Goal: Task Accomplishment & Management: Complete application form

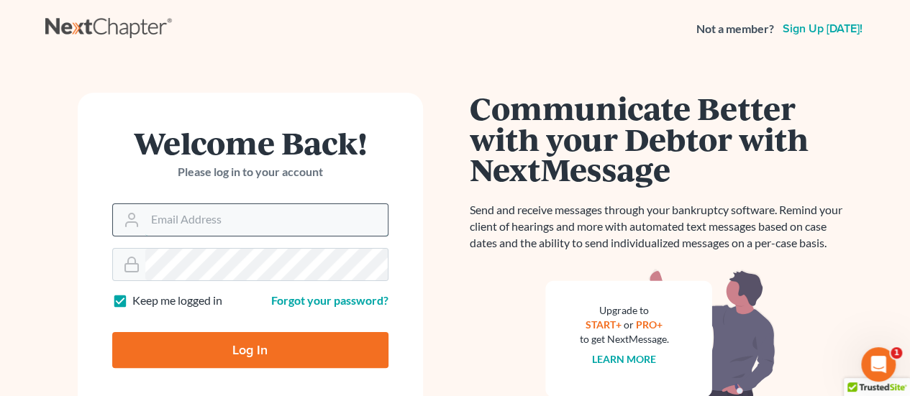
click at [250, 224] on input "Email Address" at bounding box center [266, 220] width 242 height 32
type input "[PERSON_NAME][DOMAIN_NAME][EMAIL_ADDRESS][PERSON_NAME][DOMAIN_NAME]"
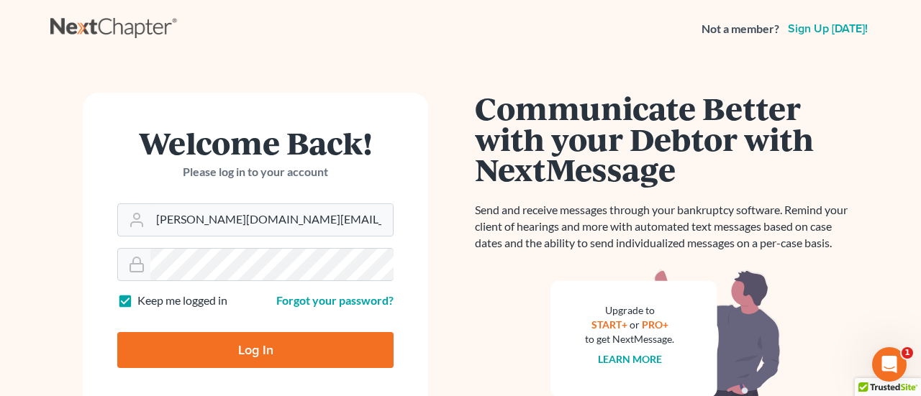
click at [269, 348] on input "Log In" at bounding box center [255, 350] width 276 height 36
type input "Thinking..."
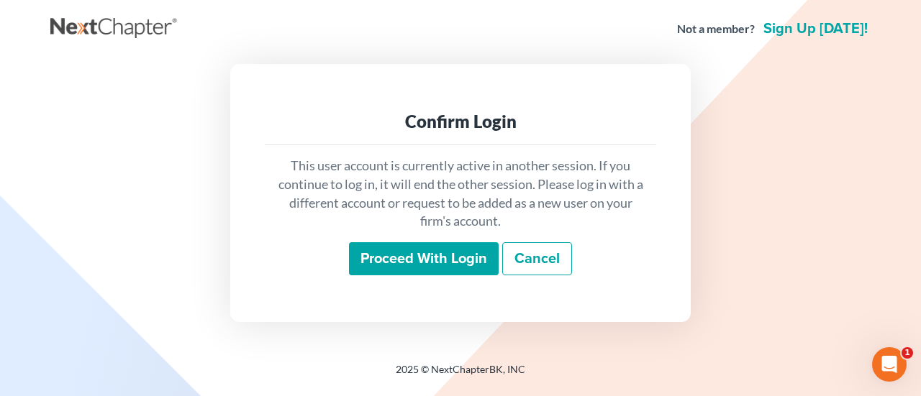
click at [420, 257] on input "Proceed with login" at bounding box center [424, 258] width 150 height 33
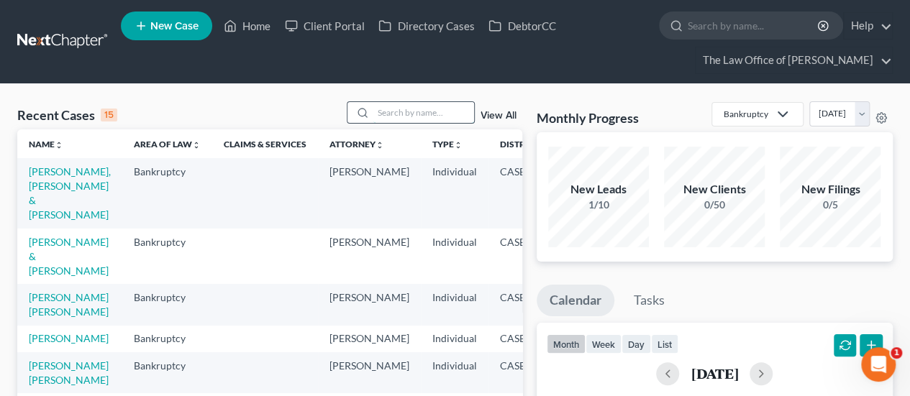
click at [396, 104] on input "search" at bounding box center [423, 112] width 101 height 21
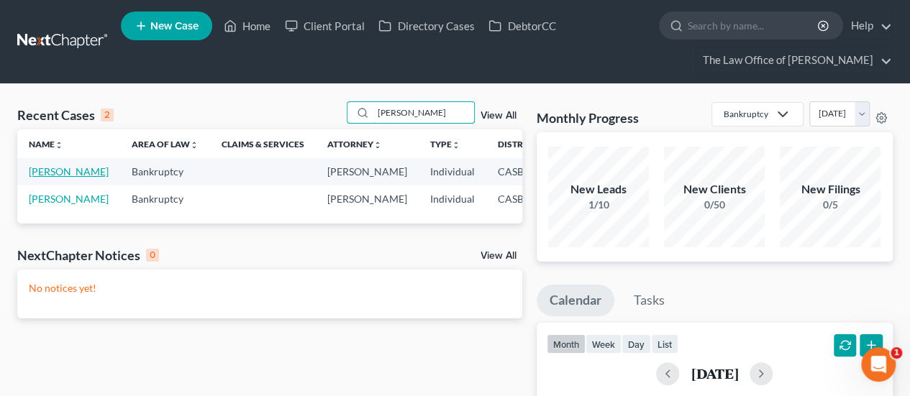
type input "[PERSON_NAME]"
click at [47, 174] on link "[PERSON_NAME]" at bounding box center [69, 171] width 80 height 12
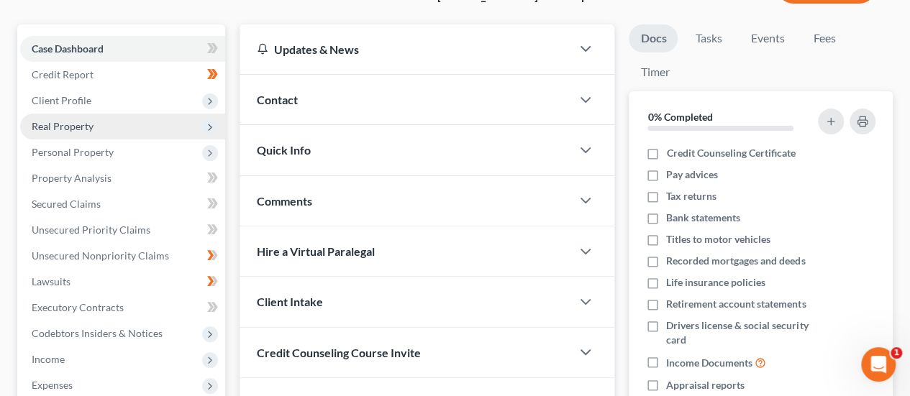
scroll to position [141, 0]
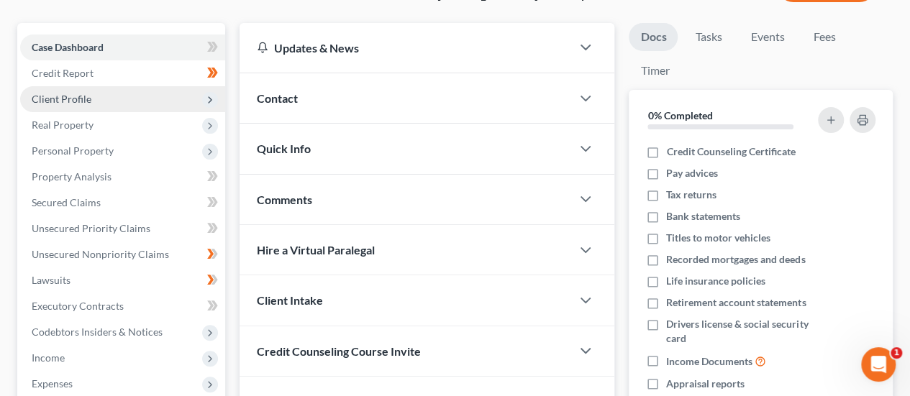
click at [117, 91] on span "Client Profile" at bounding box center [122, 99] width 205 height 26
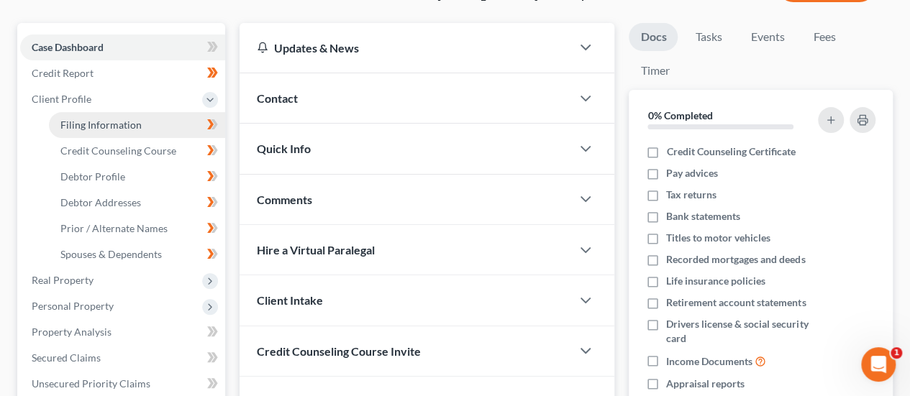
click at [148, 128] on link "Filing Information" at bounding box center [137, 125] width 176 height 26
select select "1"
select select "0"
select select "4"
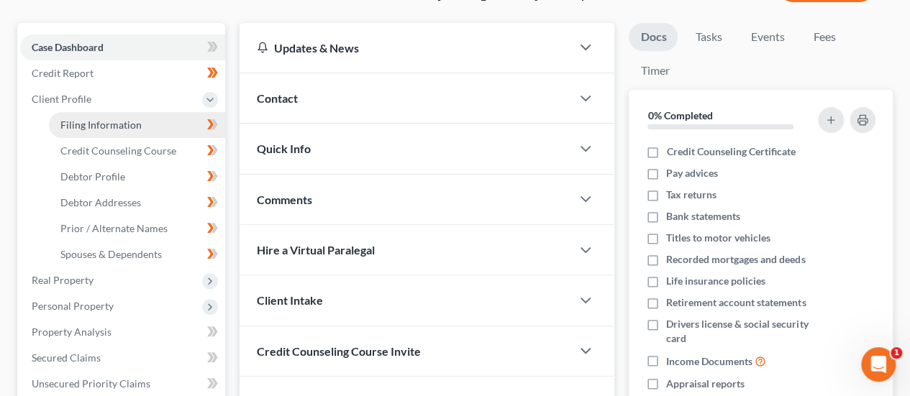
select select "0"
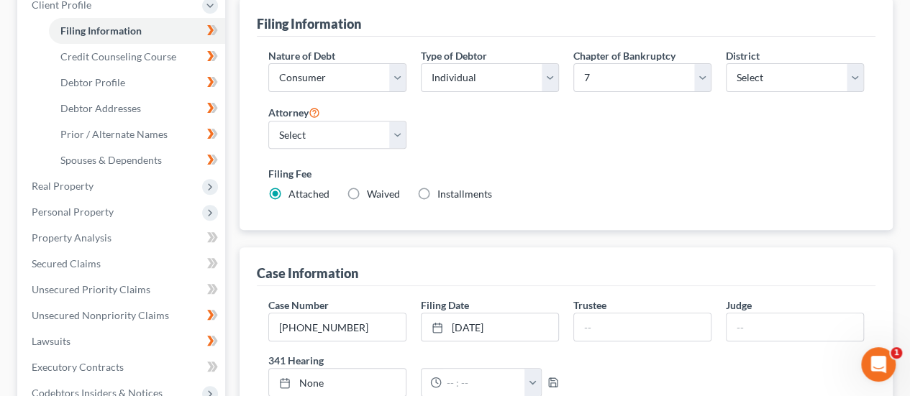
scroll to position [240, 0]
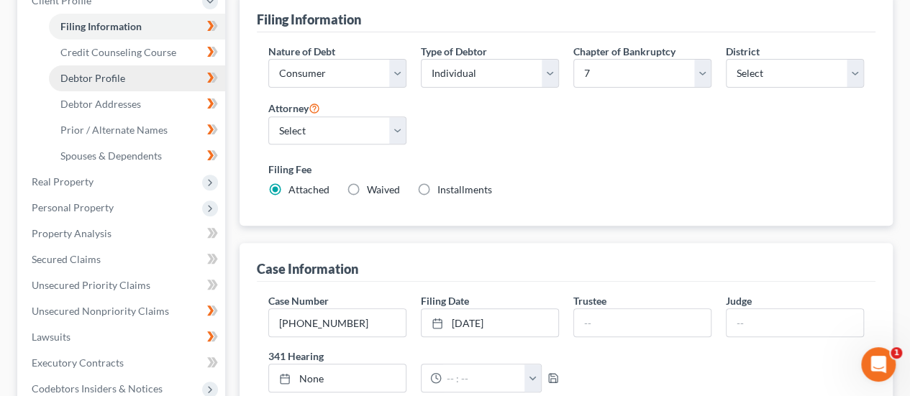
click at [91, 70] on link "Debtor Profile" at bounding box center [137, 78] width 176 height 26
select select "1"
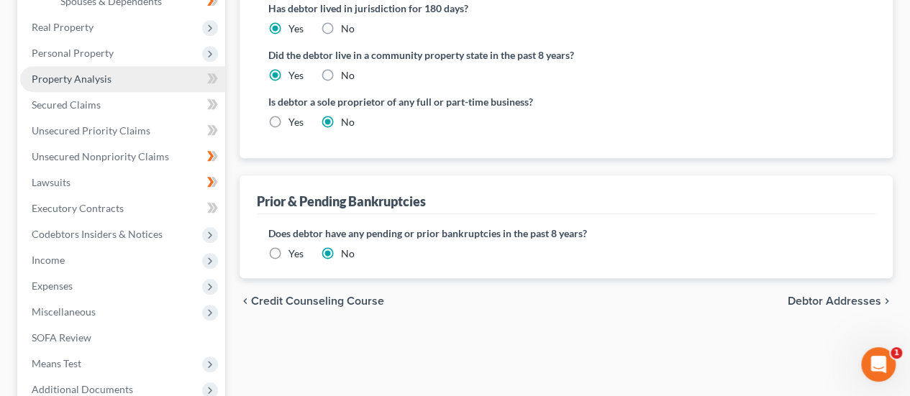
scroll to position [246, 0]
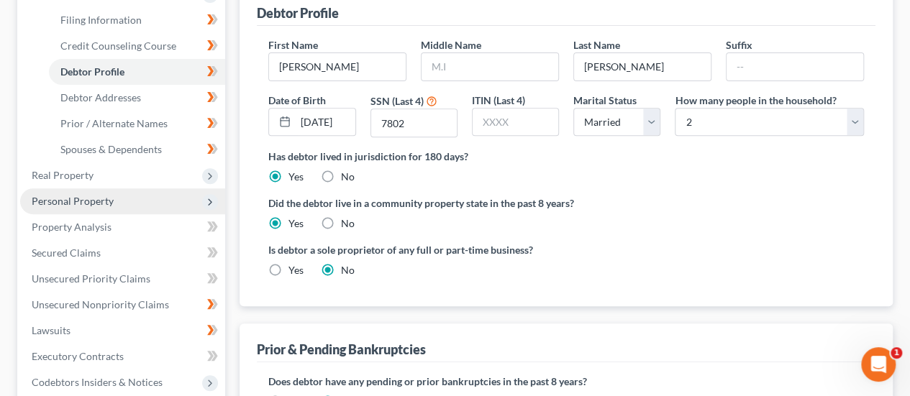
click at [96, 200] on span "Personal Property" at bounding box center [73, 201] width 82 height 12
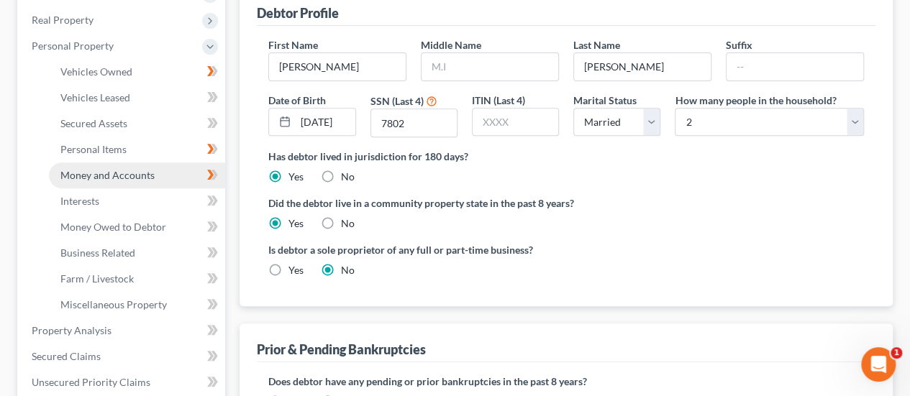
click at [100, 169] on span "Money and Accounts" at bounding box center [107, 175] width 94 height 12
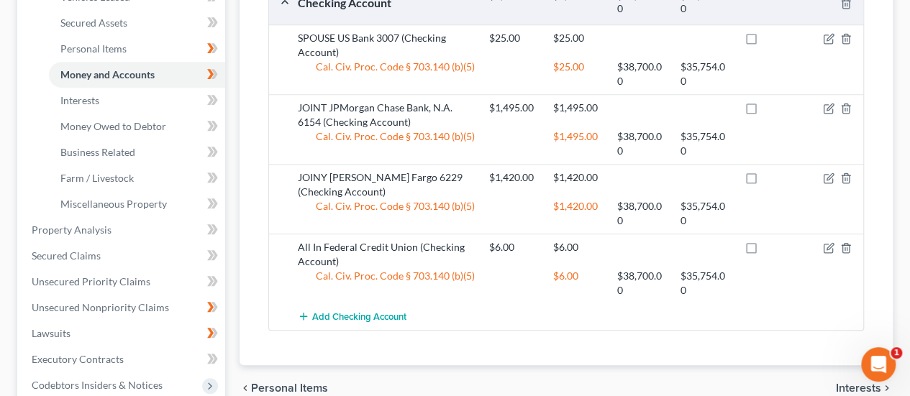
scroll to position [337, 0]
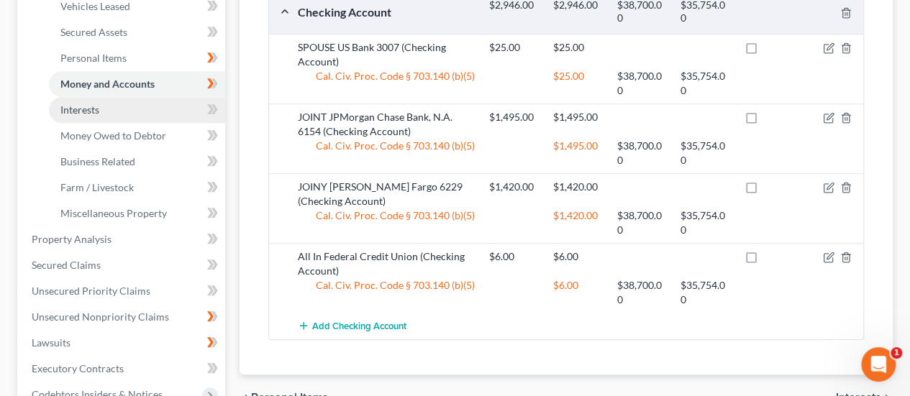
click at [119, 104] on link "Interests" at bounding box center [137, 110] width 176 height 26
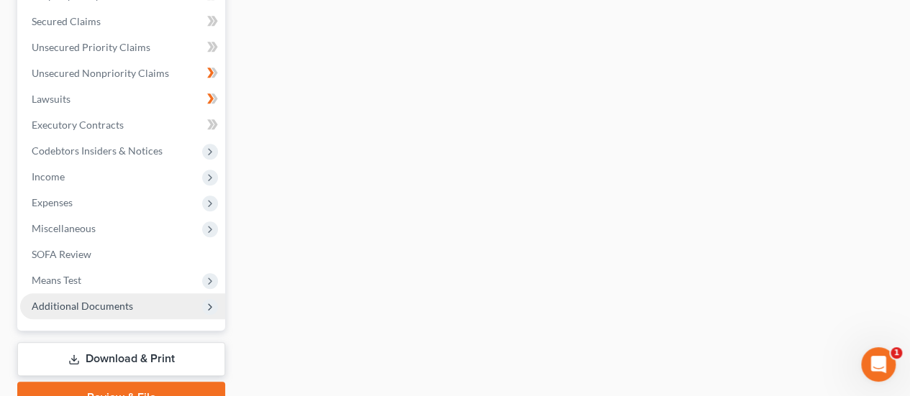
scroll to position [583, 0]
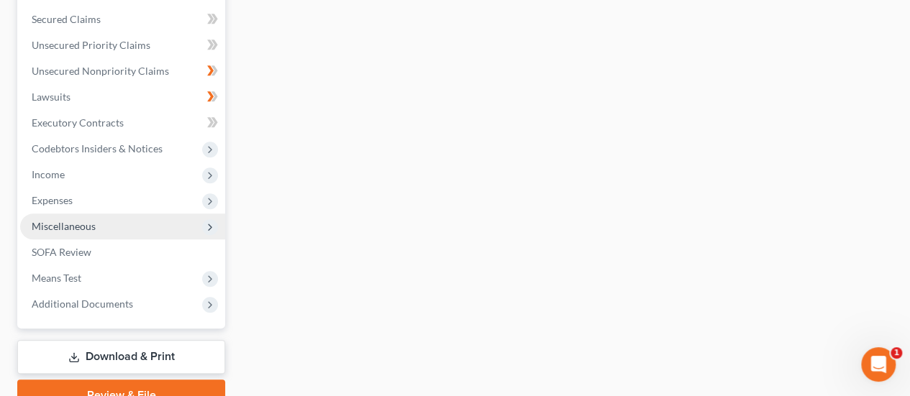
click at [79, 224] on span "Miscellaneous" at bounding box center [64, 226] width 64 height 12
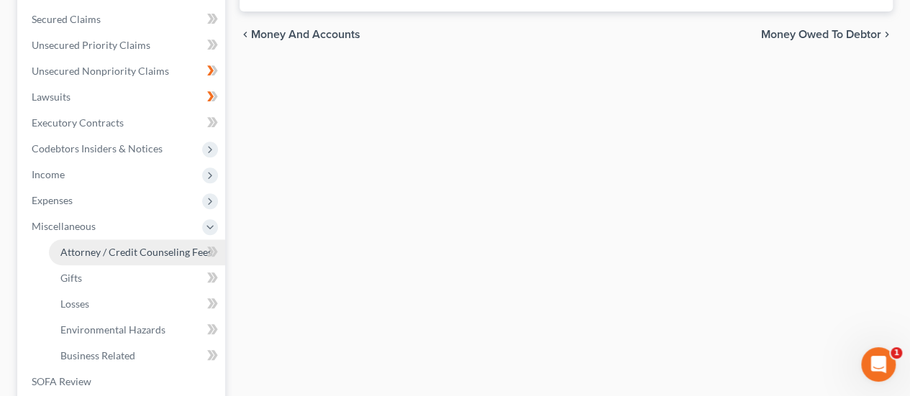
click at [154, 258] on link "Attorney / Credit Counseling Fees" at bounding box center [137, 253] width 176 height 26
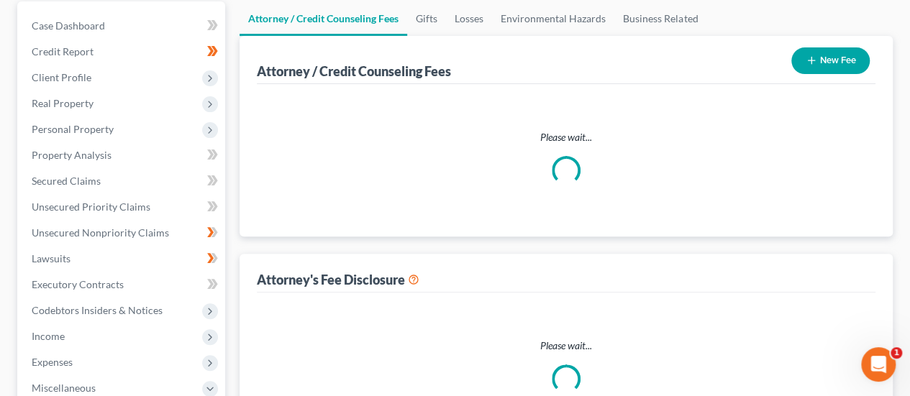
scroll to position [36, 0]
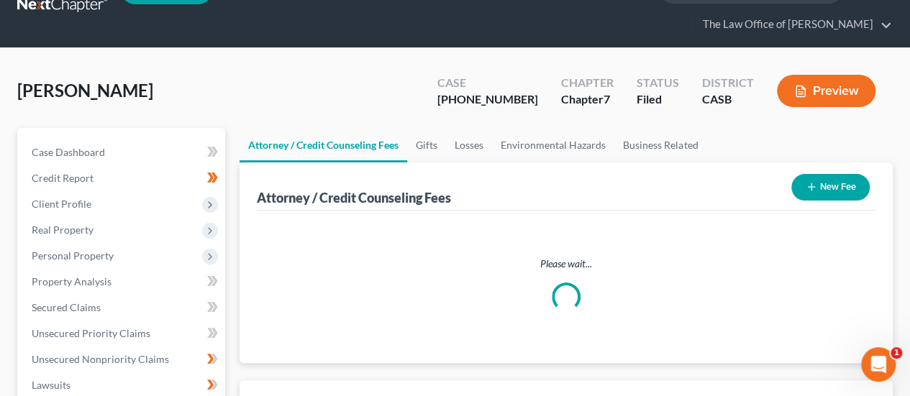
select select "0"
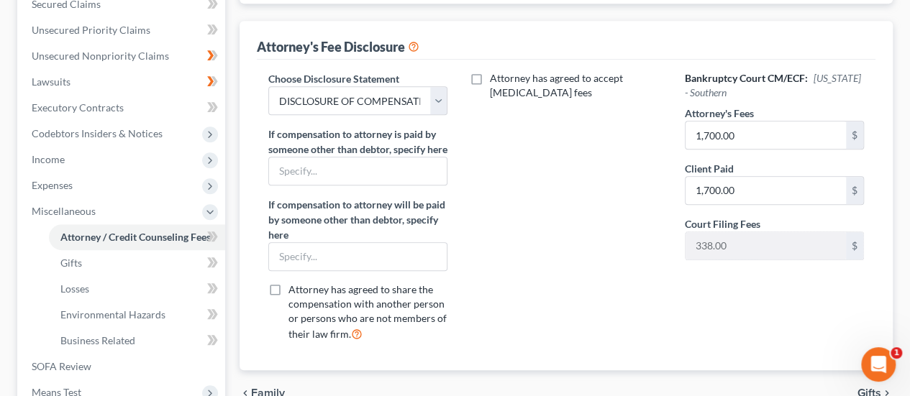
scroll to position [362, 0]
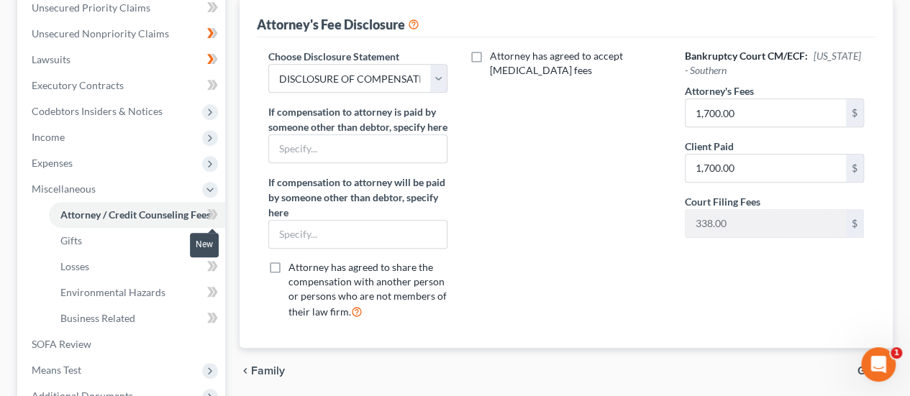
click at [209, 212] on icon at bounding box center [212, 215] width 11 height 18
type textarea "Attorney"
click at [209, 212] on icon at bounding box center [212, 215] width 11 height 18
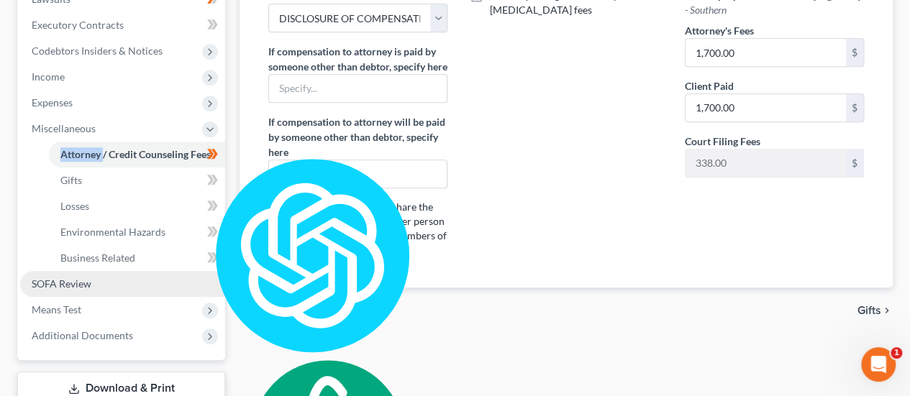
click at [98, 276] on link "SOFA Review" at bounding box center [122, 284] width 205 height 26
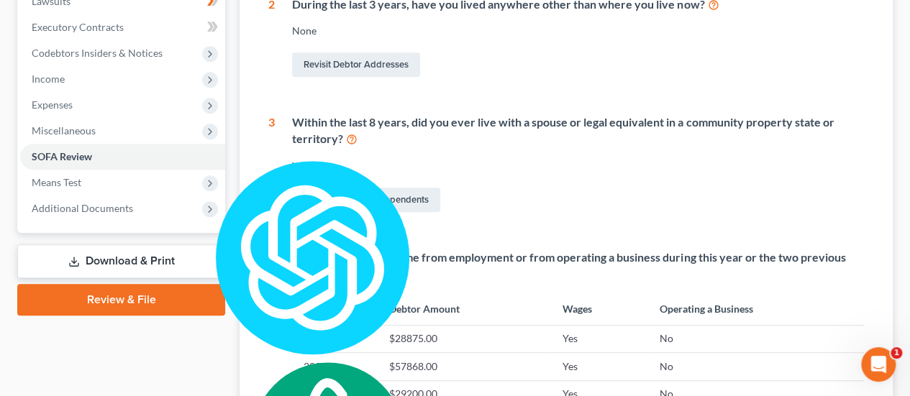
scroll to position [409, 0]
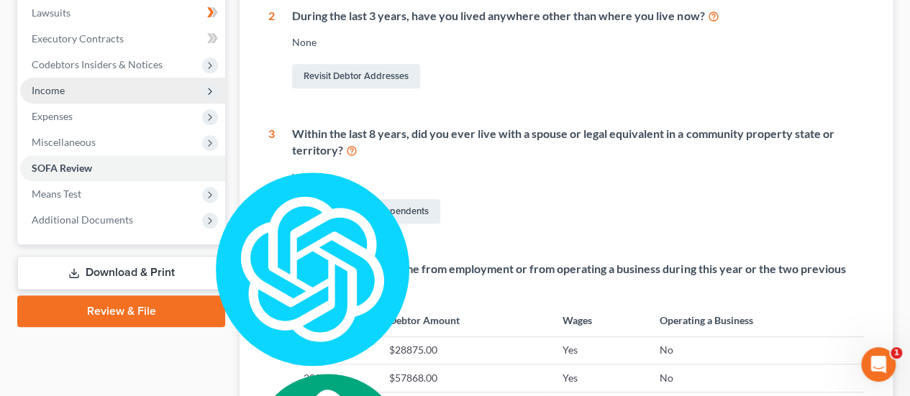
click at [96, 90] on span "Income" at bounding box center [122, 91] width 205 height 26
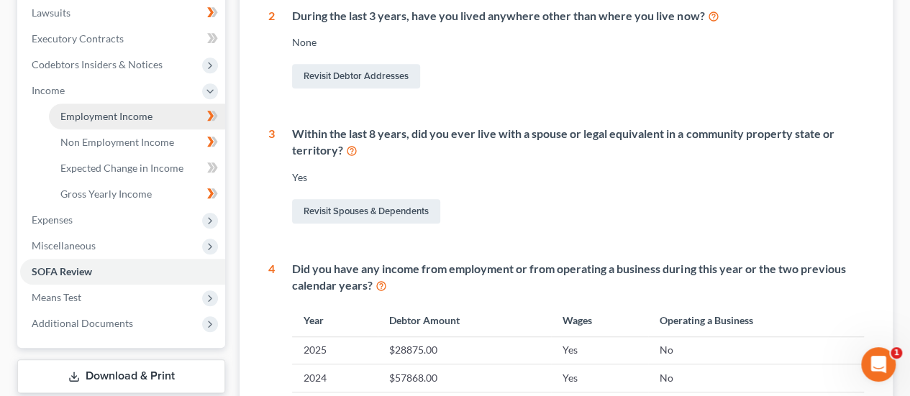
click at [127, 117] on span "Employment Income" at bounding box center [106, 116] width 92 height 12
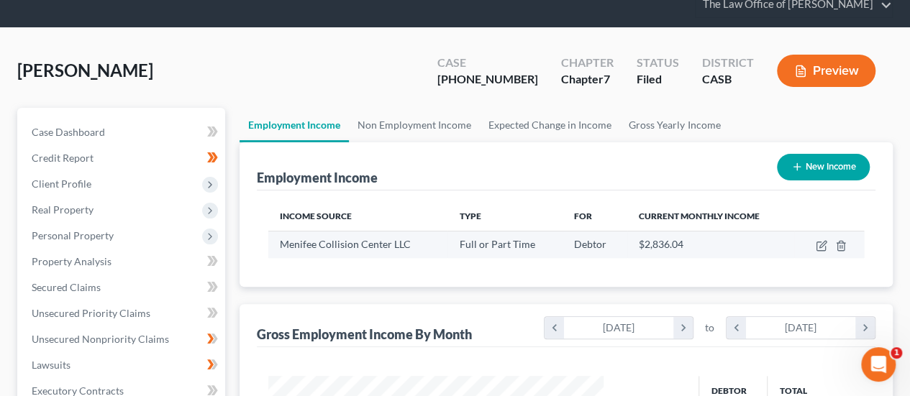
scroll to position [57, 0]
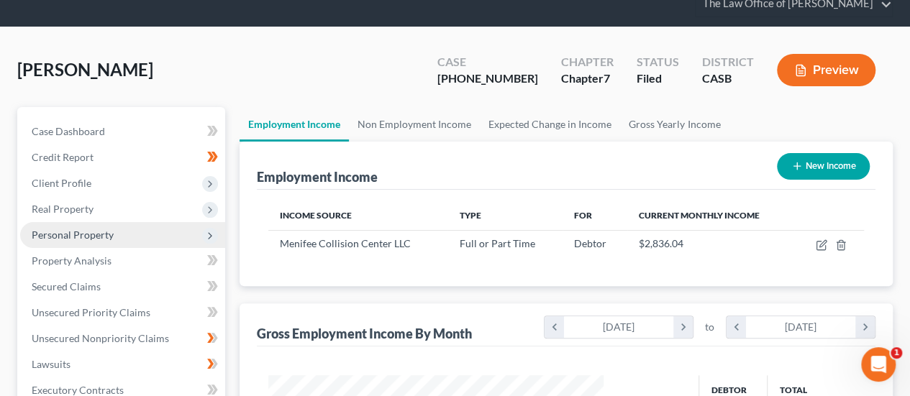
click at [129, 232] on span "Personal Property" at bounding box center [122, 235] width 205 height 26
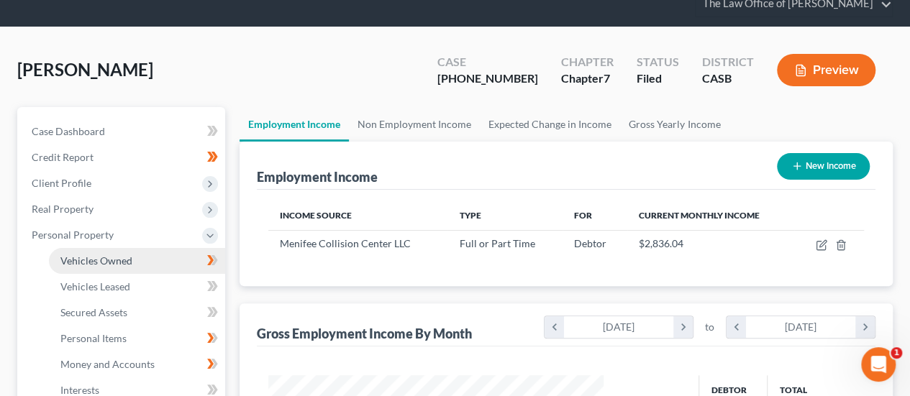
click at [122, 264] on span "Vehicles Owned" at bounding box center [96, 261] width 72 height 12
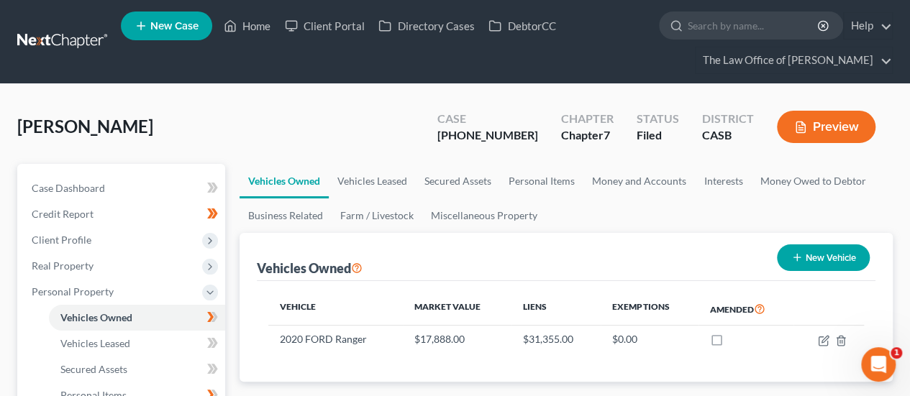
scroll to position [65, 0]
